Goal: Task Accomplishment & Management: Use online tool/utility

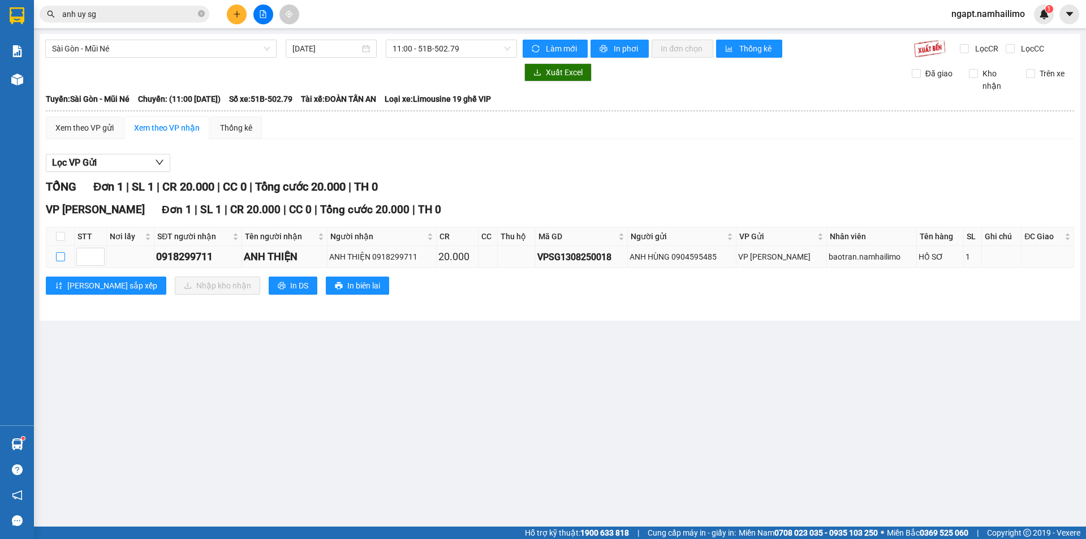
click at [57, 261] on input "checkbox" at bounding box center [60, 256] width 9 height 9
checkbox input "true"
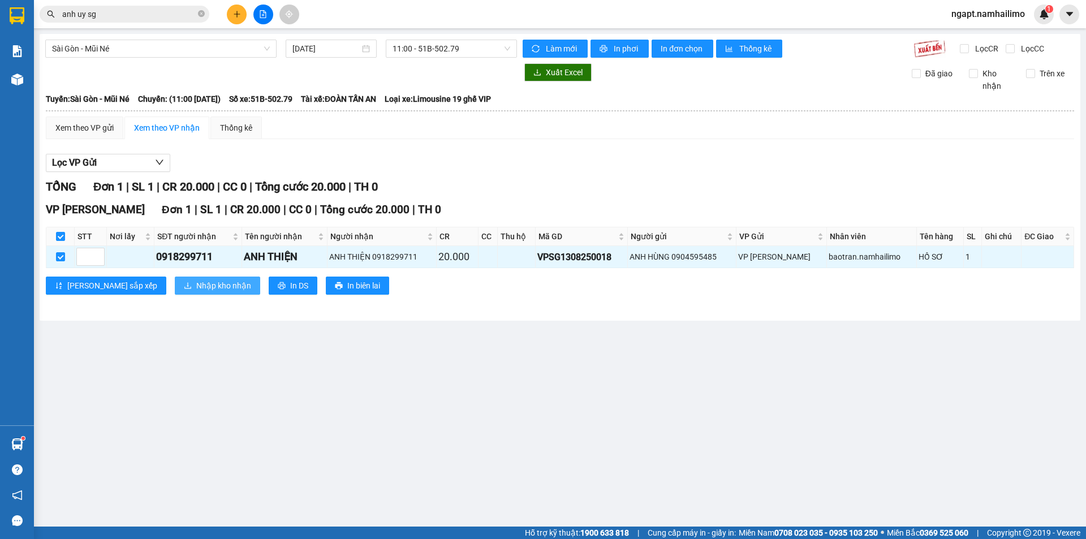
click at [196, 285] on span "Nhập kho nhận" at bounding box center [223, 285] width 55 height 12
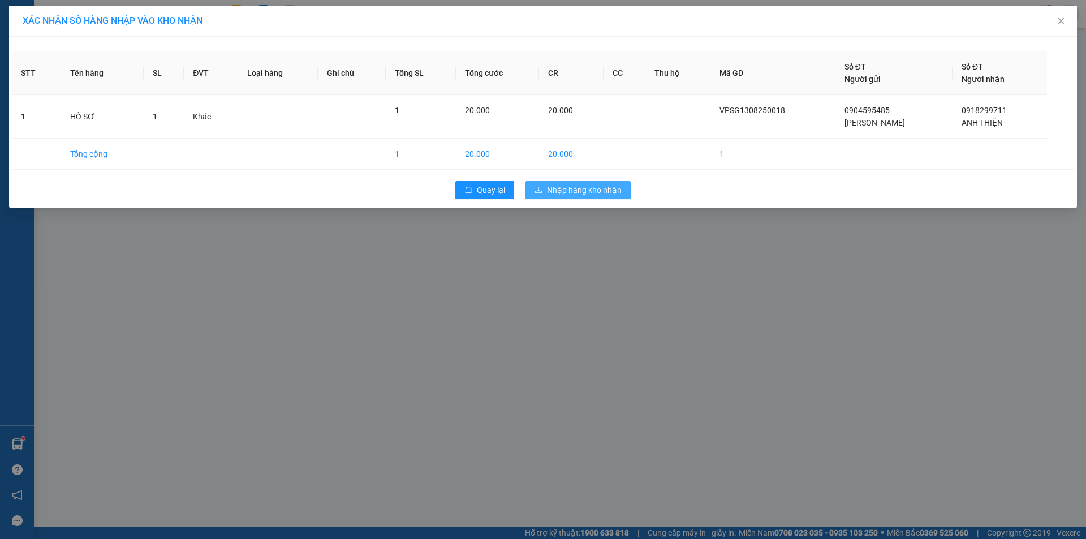
click at [599, 189] on span "Nhập hàng kho nhận" at bounding box center [584, 190] width 75 height 12
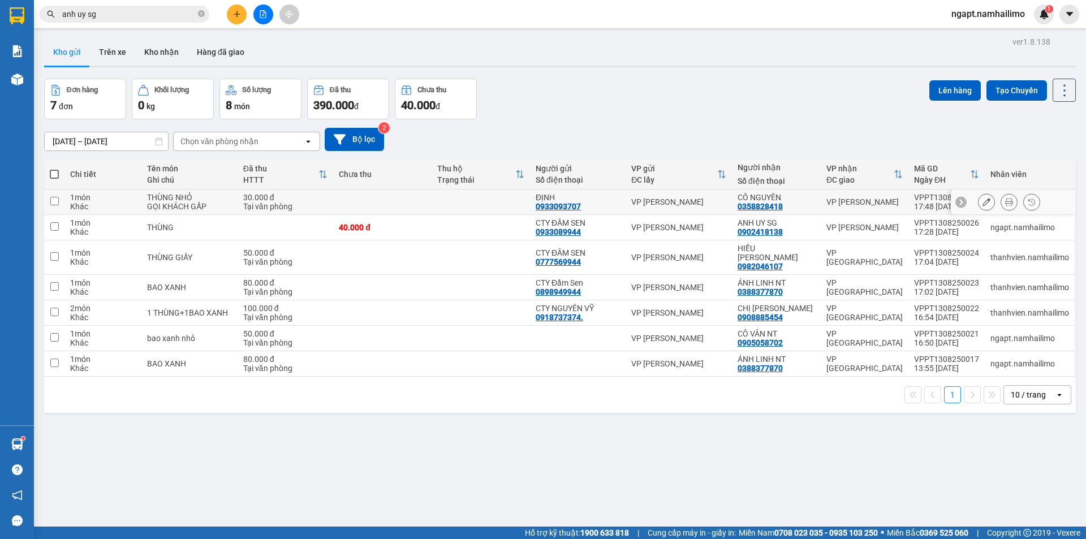
click at [58, 202] on input "checkbox" at bounding box center [54, 201] width 8 height 8
checkbox input "true"
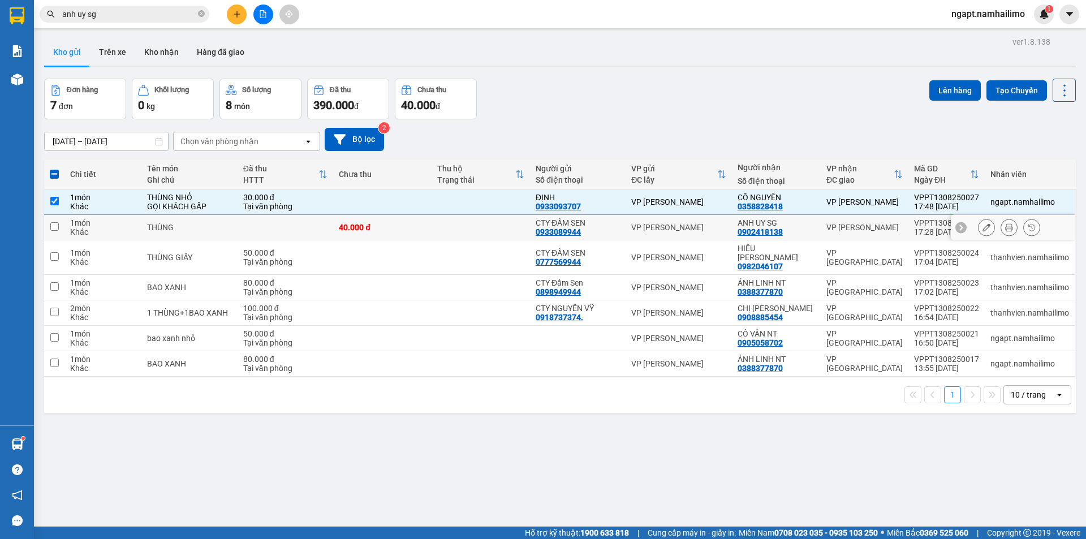
click at [53, 225] on input "checkbox" at bounding box center [54, 226] width 8 height 8
checkbox input "true"
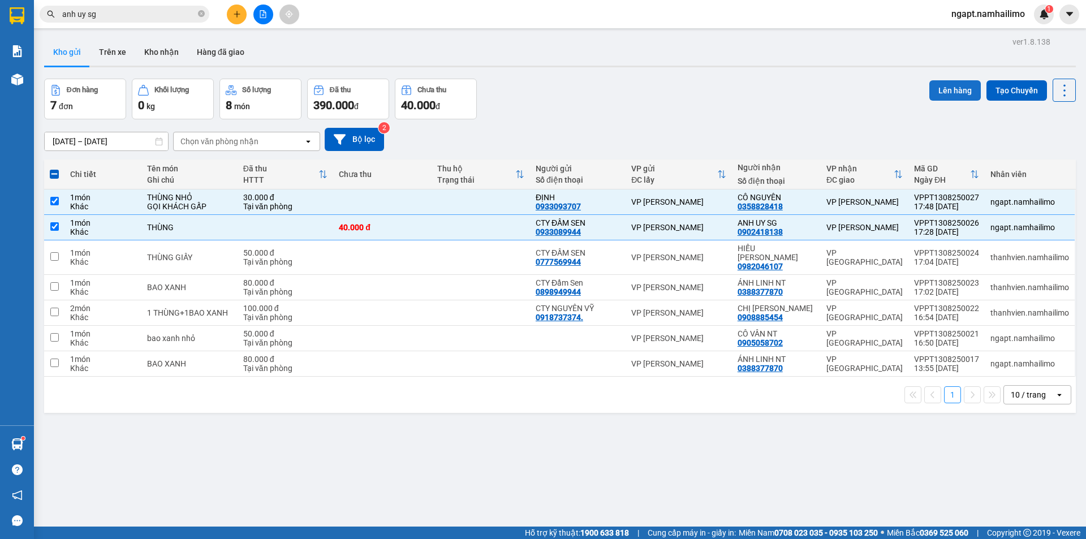
click at [966, 93] on button "Lên hàng" at bounding box center [954, 90] width 51 height 20
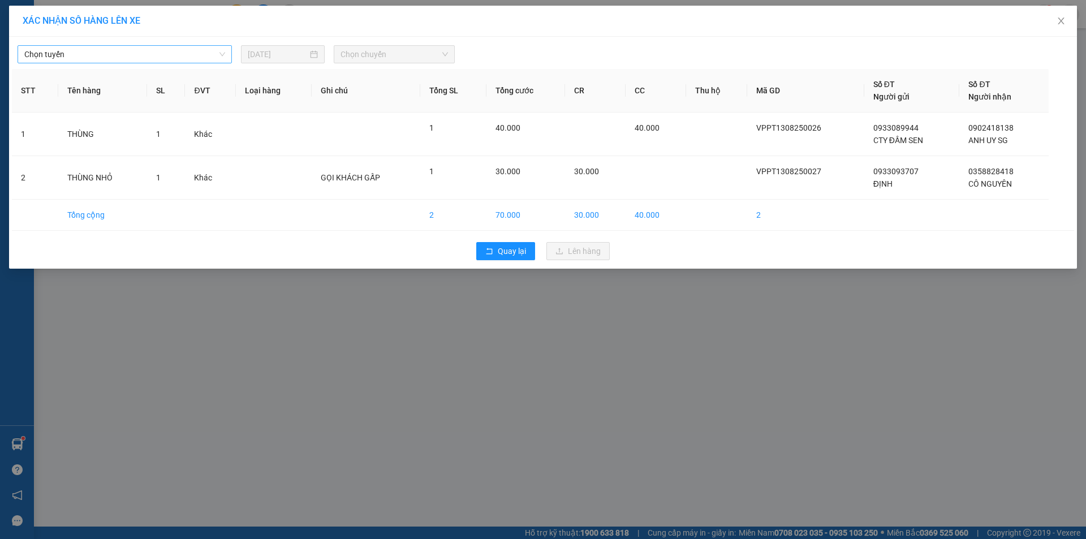
click at [148, 53] on span "Chọn tuyến" at bounding box center [124, 54] width 201 height 17
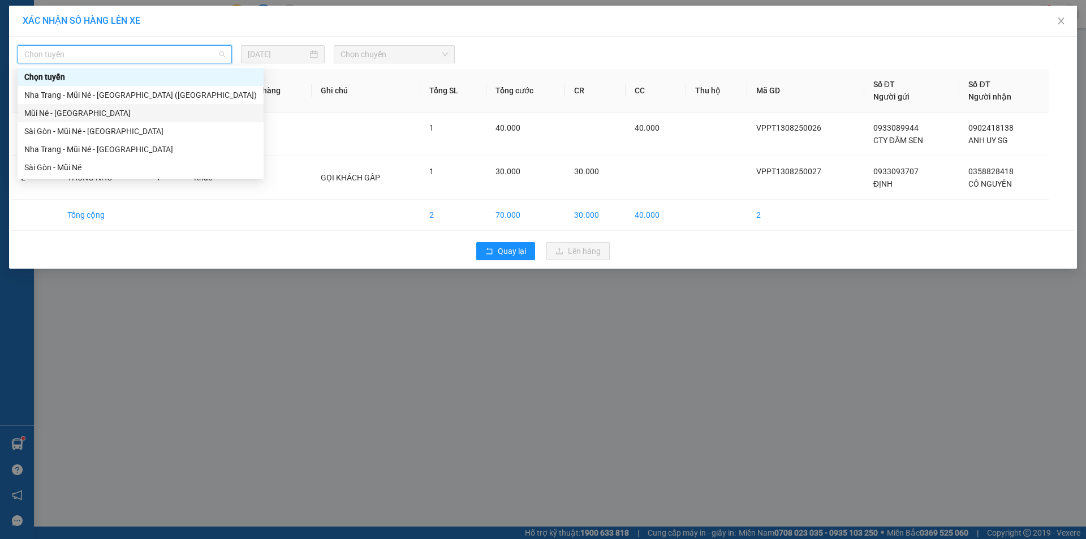
click at [88, 117] on div "Mũi Né - [GEOGRAPHIC_DATA]" at bounding box center [140, 113] width 232 height 12
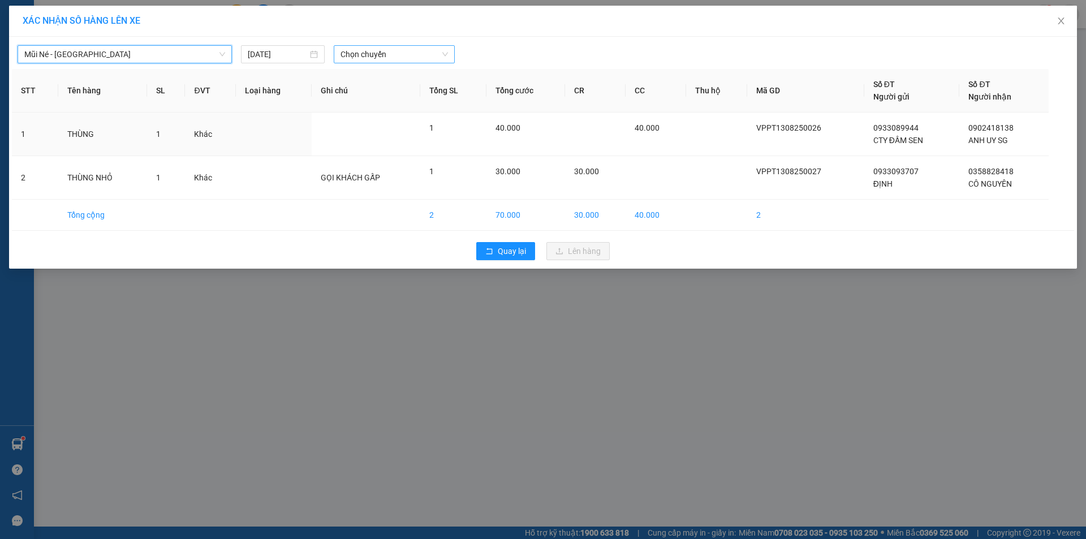
click at [428, 51] on span "Chọn chuyến" at bounding box center [394, 54] width 107 height 17
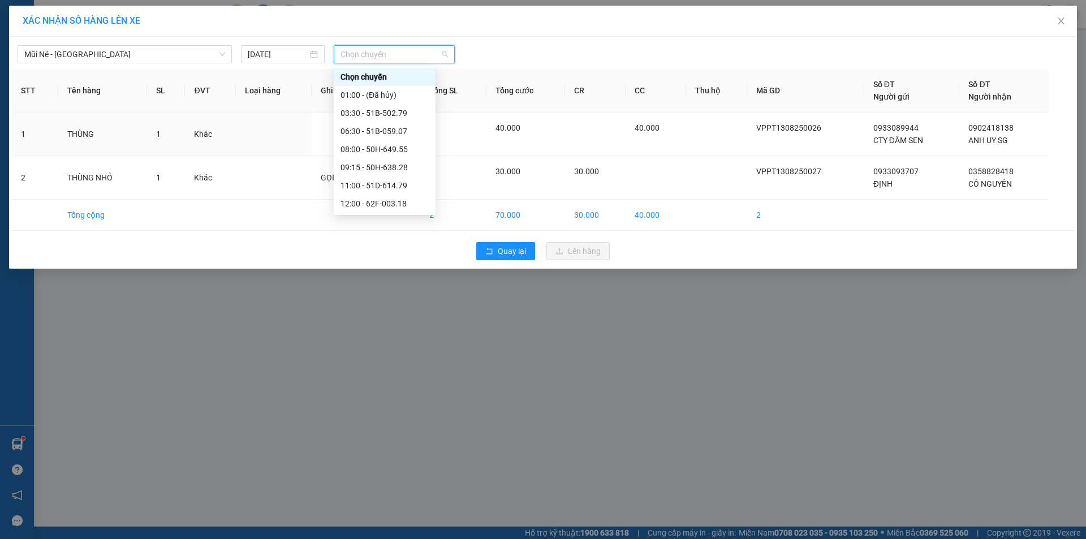
scroll to position [109, 0]
click at [381, 186] on div "18:00 - 62H-063.37" at bounding box center [385, 185] width 88 height 12
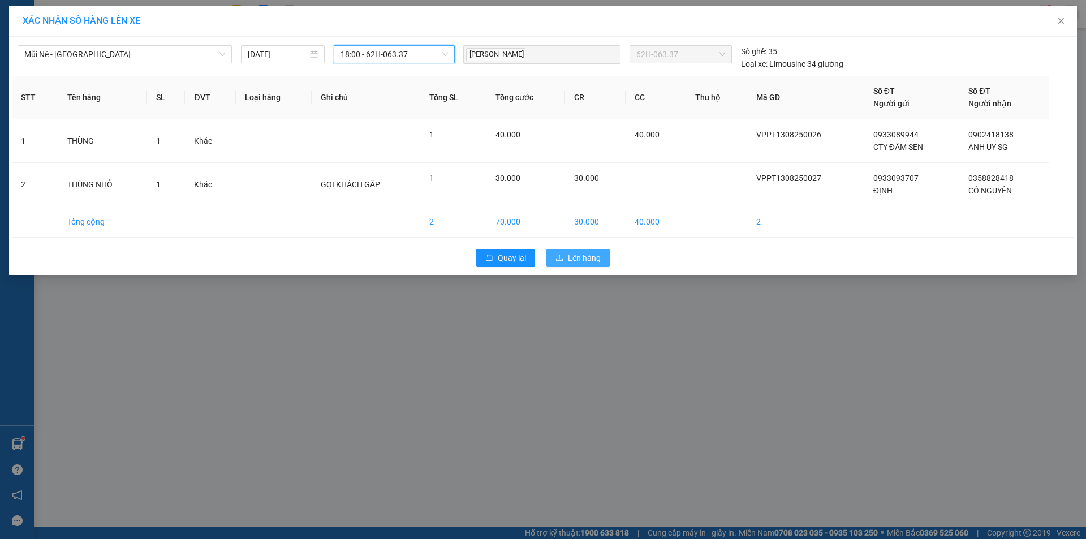
click at [565, 255] on button "Lên hàng" at bounding box center [577, 258] width 63 height 18
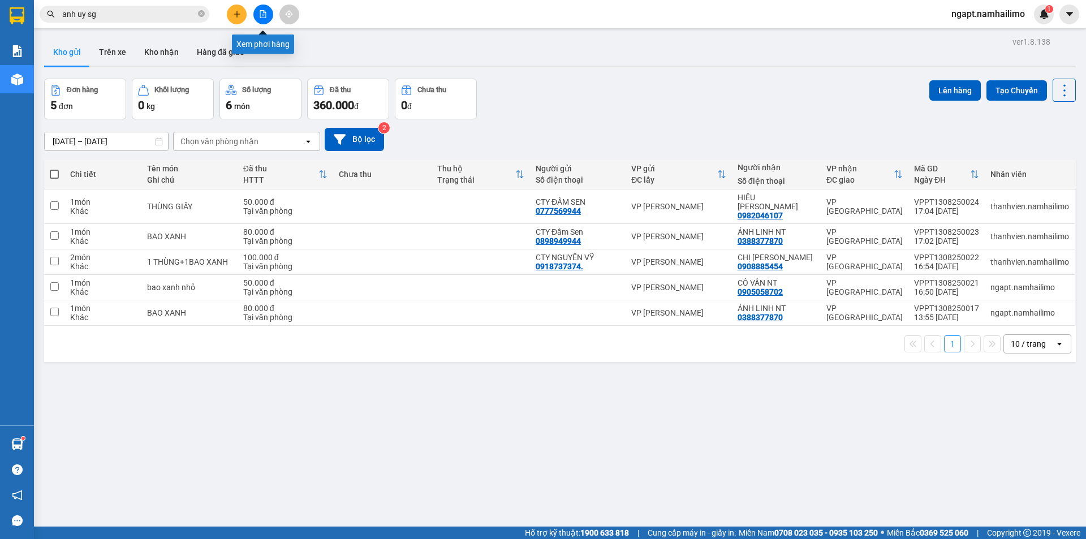
click at [266, 18] on button at bounding box center [263, 15] width 20 height 20
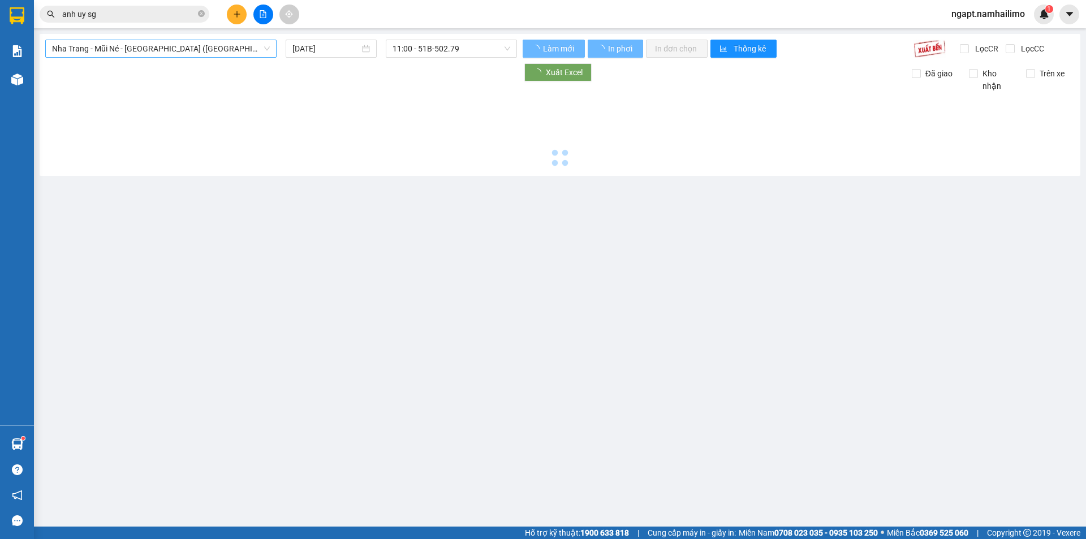
click at [204, 55] on span "Nha Trang - Mũi Né - [GEOGRAPHIC_DATA] ([GEOGRAPHIC_DATA])" at bounding box center [161, 48] width 218 height 17
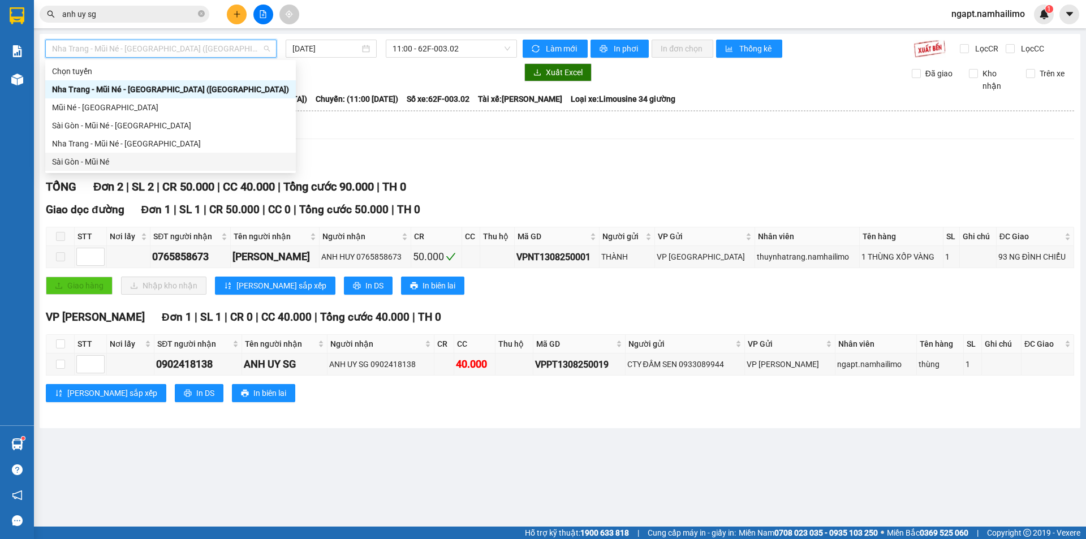
click at [154, 160] on div "Sài Gòn - Mũi Né" at bounding box center [170, 162] width 237 height 12
type input "[DATE]"
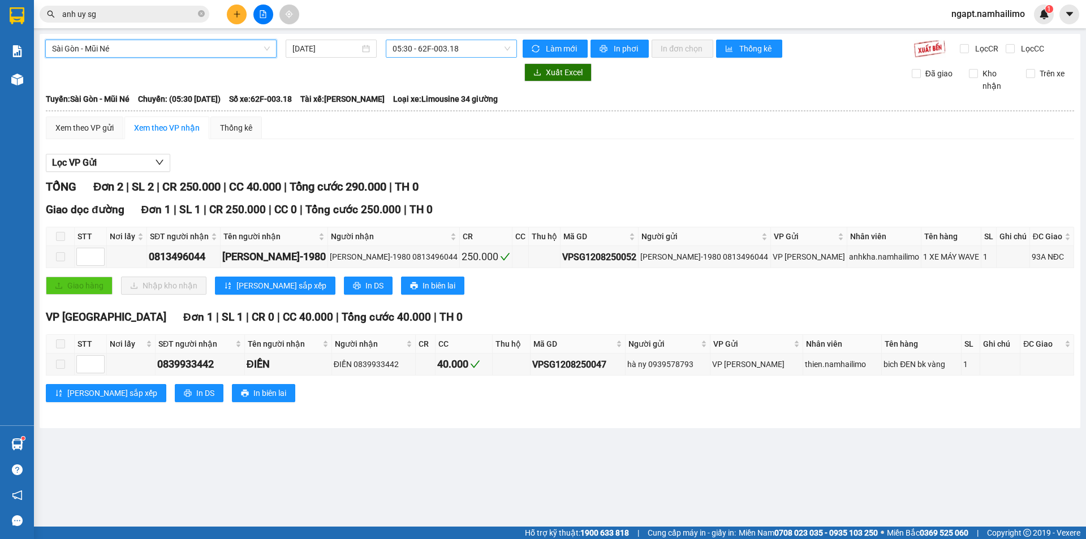
click at [472, 49] on span "05:30 - 62F-003.18" at bounding box center [452, 48] width 118 height 17
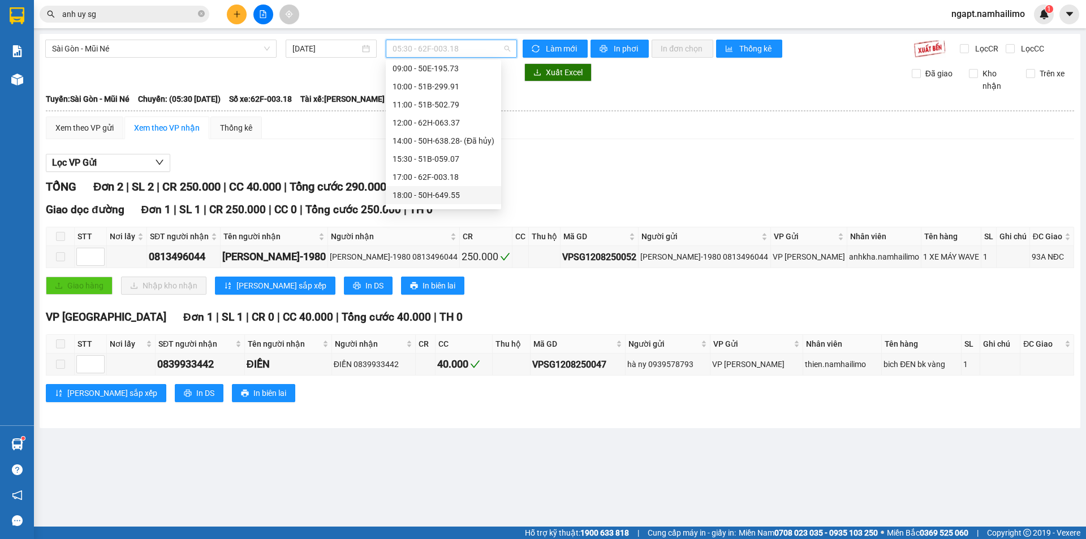
scroll to position [109, 0]
click at [450, 131] on div "15:30 - 51B-059.07" at bounding box center [444, 125] width 102 height 12
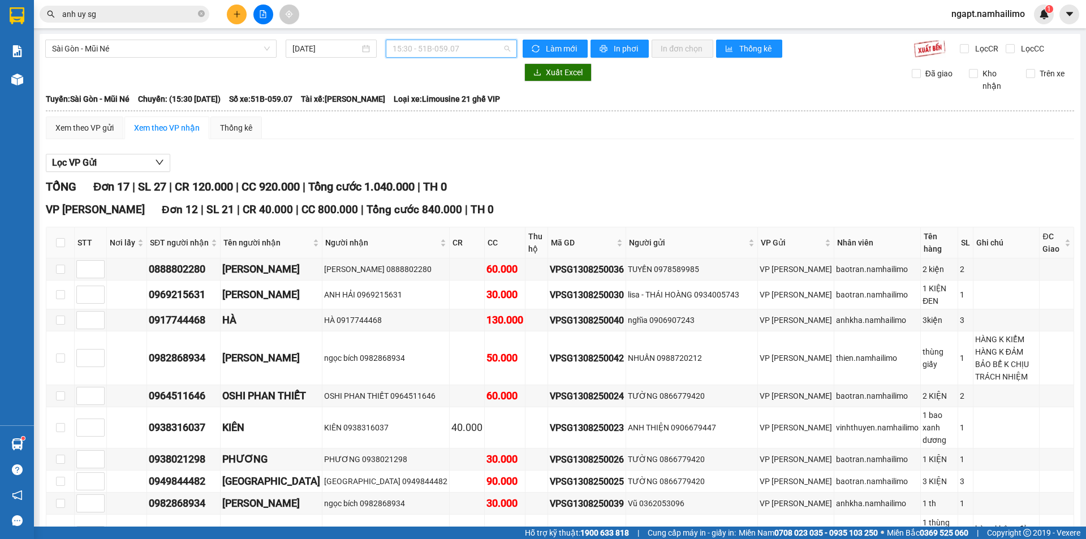
click at [468, 57] on span "15:30 - 51B-059.07" at bounding box center [452, 48] width 118 height 17
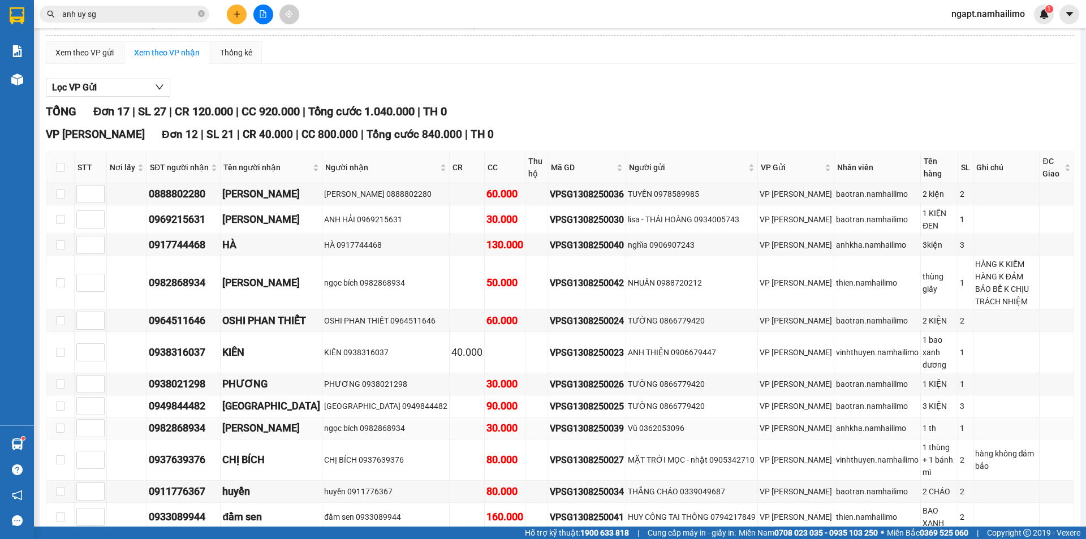
scroll to position [151, 0]
